Goal: Information Seeking & Learning: Learn about a topic

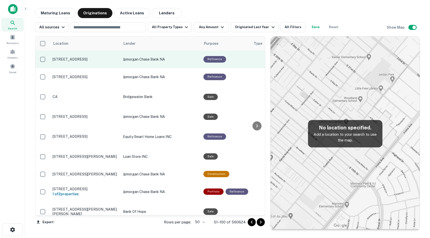
click at [71, 59] on p "3725 W 5th St Los Angeles, CA90020" at bounding box center [85, 59] width 65 height 5
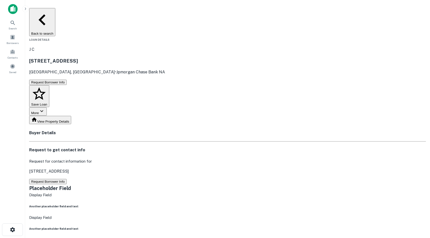
click at [45, 10] on button "Back to search" at bounding box center [42, 22] width 26 height 28
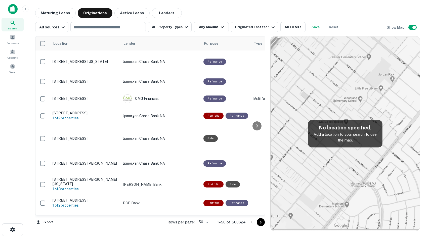
click at [212, 8] on main "Maturing Loans Originations Active Loans Lenders All sources ​ All Property Typ…" at bounding box center [227, 119] width 405 height 238
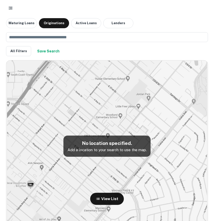
click at [76, 11] on div at bounding box center [107, 8] width 202 height 9
click at [75, 58] on div "​ All Filters Save Search" at bounding box center [107, 44] width 202 height 32
click at [5, 10] on div at bounding box center [107, 8] width 214 height 16
click at [10, 8] on rect "button" at bounding box center [11, 8] width 3 height 1
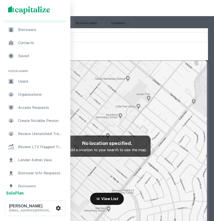
scroll to position [16, 0]
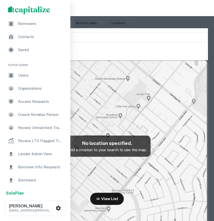
click at [33, 76] on span "Users" at bounding box center [40, 75] width 45 height 6
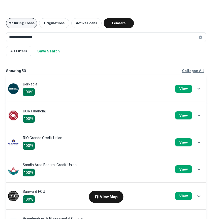
click at [26, 25] on button "Maturing Loans" at bounding box center [21, 23] width 31 height 10
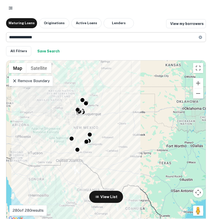
click at [202, 39] on icon at bounding box center [200, 37] width 4 height 4
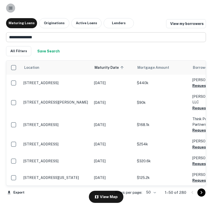
click at [12, 8] on icon "button" at bounding box center [10, 8] width 5 height 5
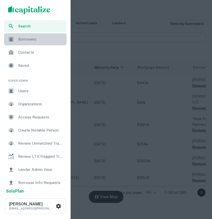
click at [23, 34] on div "Borrowers" at bounding box center [35, 39] width 62 height 12
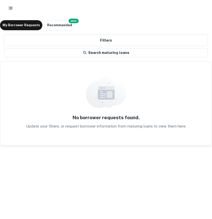
click at [11, 6] on icon "button" at bounding box center [10, 8] width 5 height 5
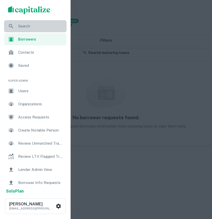
click at [21, 30] on div "Search" at bounding box center [35, 26] width 62 height 12
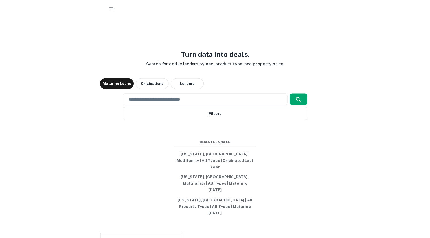
scroll to position [2, 0]
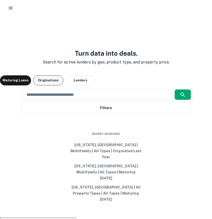
click at [40, 85] on button "Originations" at bounding box center [48, 80] width 30 height 10
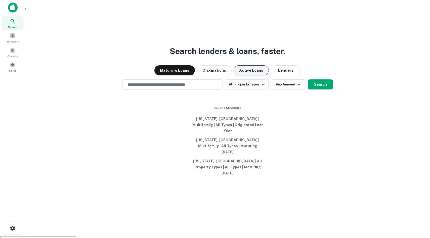
click at [211, 76] on button "Active Loans" at bounding box center [251, 70] width 35 height 10
click at [163, 88] on input "text" at bounding box center [173, 85] width 96 height 6
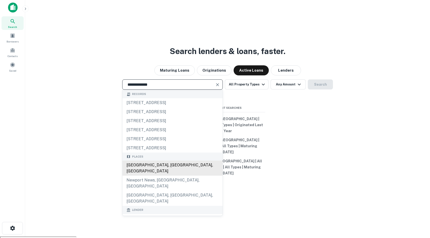
click at [166, 176] on div "Newport Beach, CA, USA" at bounding box center [173, 168] width 100 height 15
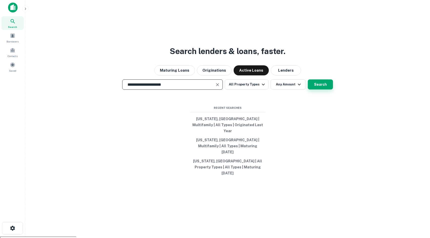
type input "**********"
click at [211, 90] on button "Search" at bounding box center [320, 85] width 25 height 10
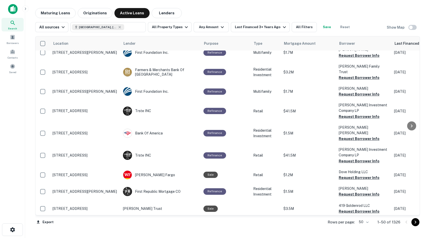
scroll to position [130, 0]
click at [211, 26] on button "All Filters" at bounding box center [304, 27] width 25 height 10
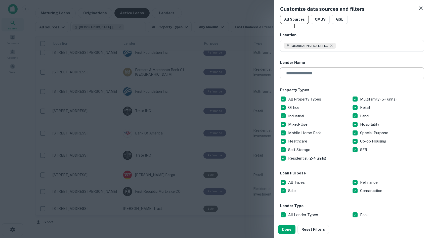
scroll to position [0, 0]
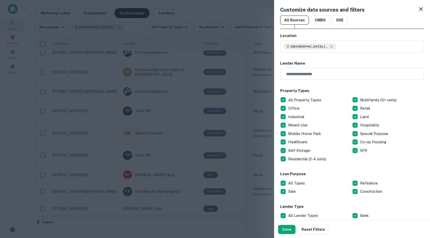
click at [211, 7] on icon at bounding box center [421, 9] width 6 height 6
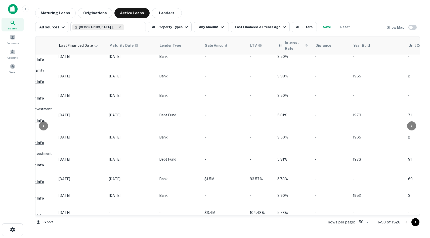
scroll to position [134, 336]
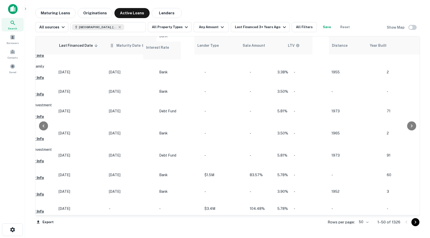
drag, startPoint x: 287, startPoint y: 43, endPoint x: 152, endPoint y: 47, distance: 135.2
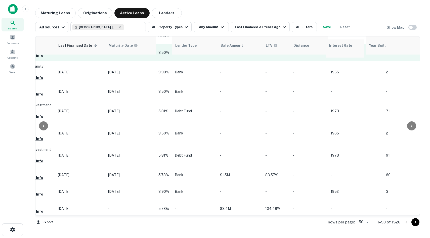
drag, startPoint x: 166, startPoint y: 46, endPoint x: 335, endPoint y: 47, distance: 168.9
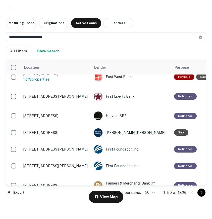
scroll to position [0, 0]
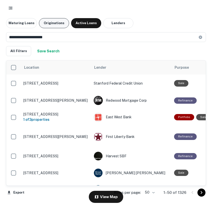
click at [53, 23] on button "Originations" at bounding box center [54, 23] width 30 height 10
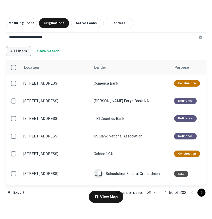
click at [13, 50] on button "All Filters" at bounding box center [18, 51] width 25 height 10
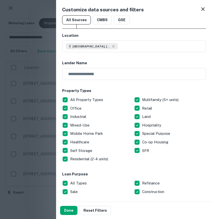
click at [24, 53] on div at bounding box center [106, 109] width 212 height 219
